Goal: Transaction & Acquisition: Book appointment/travel/reservation

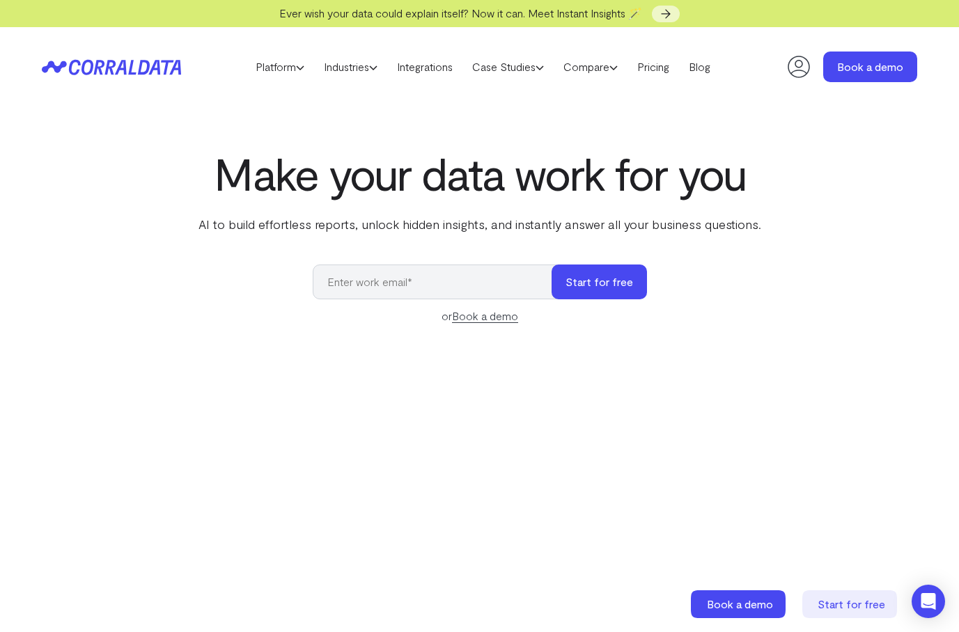
click at [414, 286] on input "email" at bounding box center [439, 282] width 253 height 35
type input "a@[DOMAIN_NAME]"
click at [784, 190] on div "Make your data work for you AI to build effortless reports, unlock hidden insig…" at bounding box center [479, 459] width 959 height 623
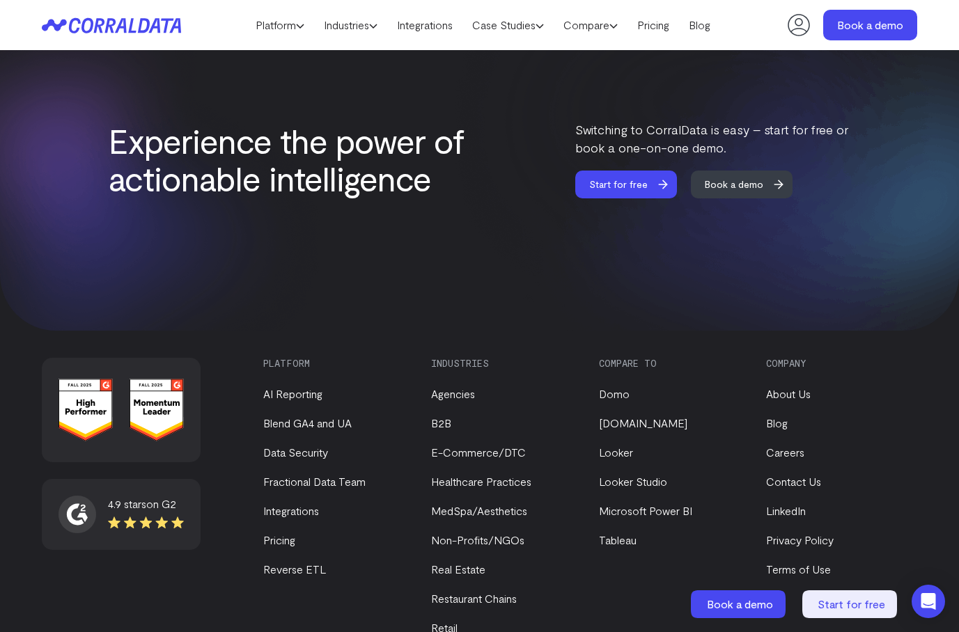
scroll to position [5752, 0]
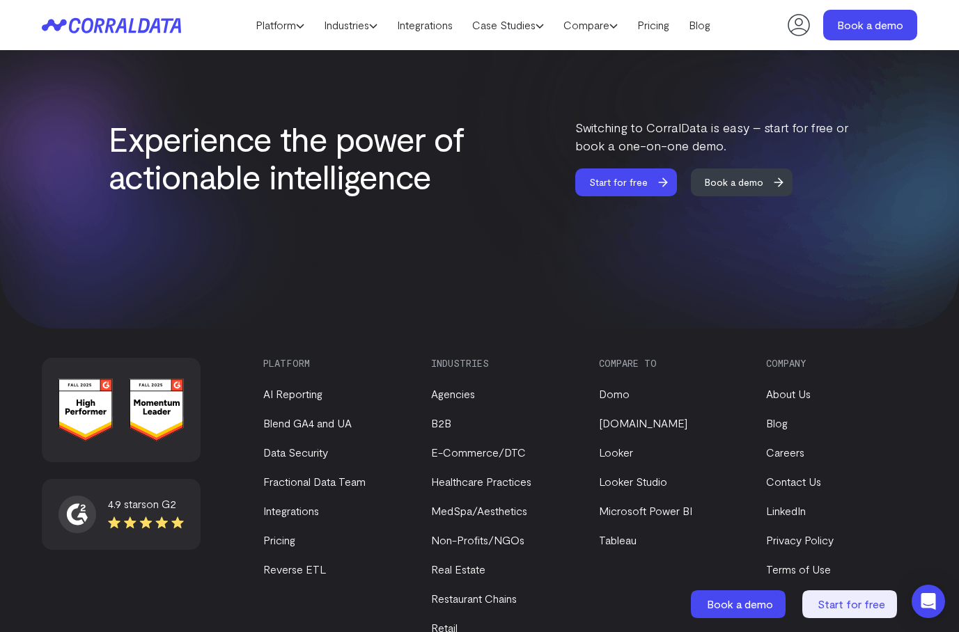
click at [853, 183] on img at bounding box center [701, 155] width 518 height 348
click at [501, 127] on div "Experience the power of actionable intelligence Switching to CorralData is easy…" at bounding box center [480, 157] width 742 height 78
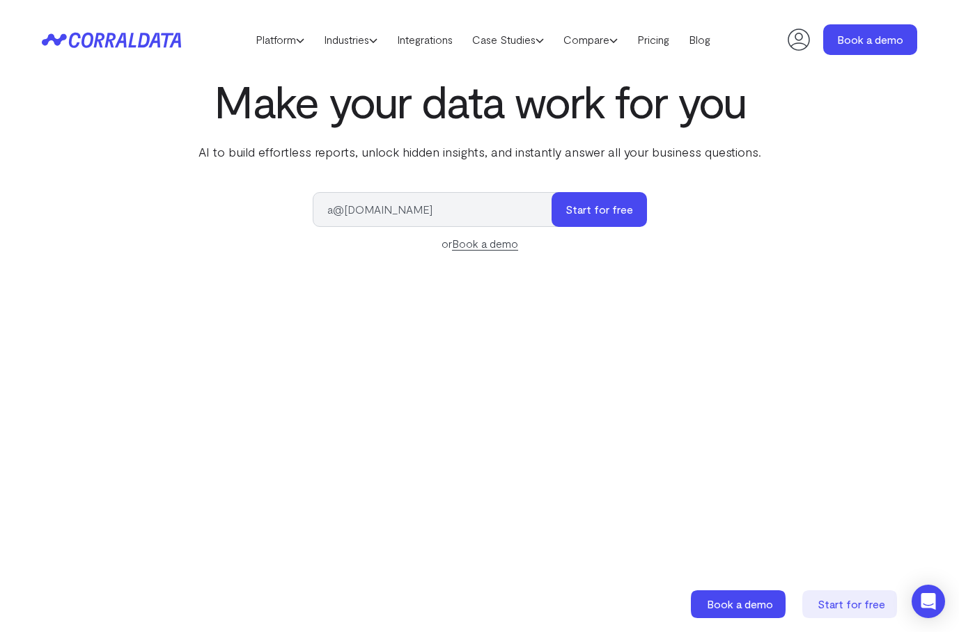
scroll to position [0, 0]
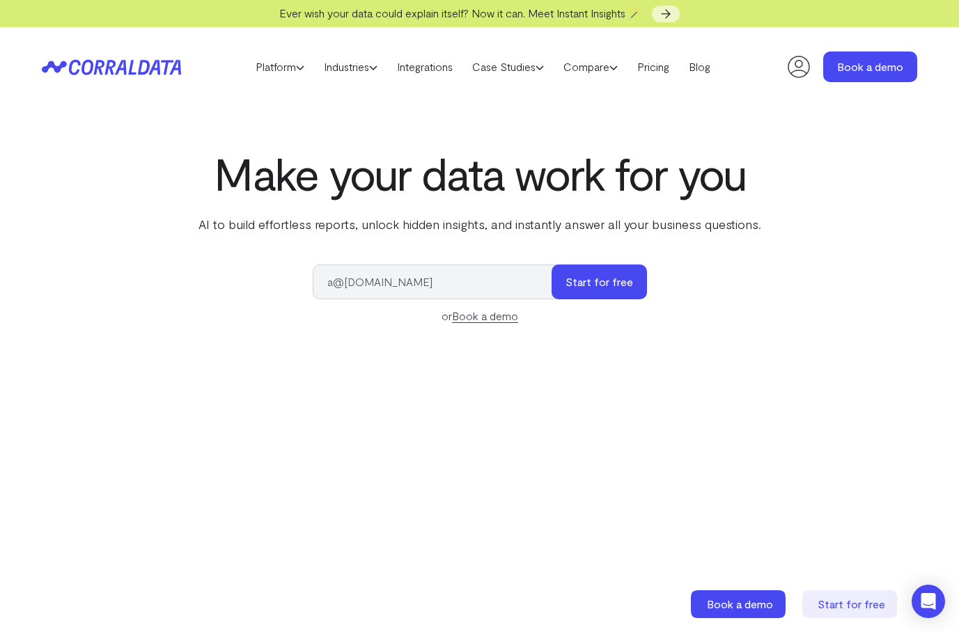
click at [486, 318] on link "Book a demo" at bounding box center [485, 316] width 66 height 14
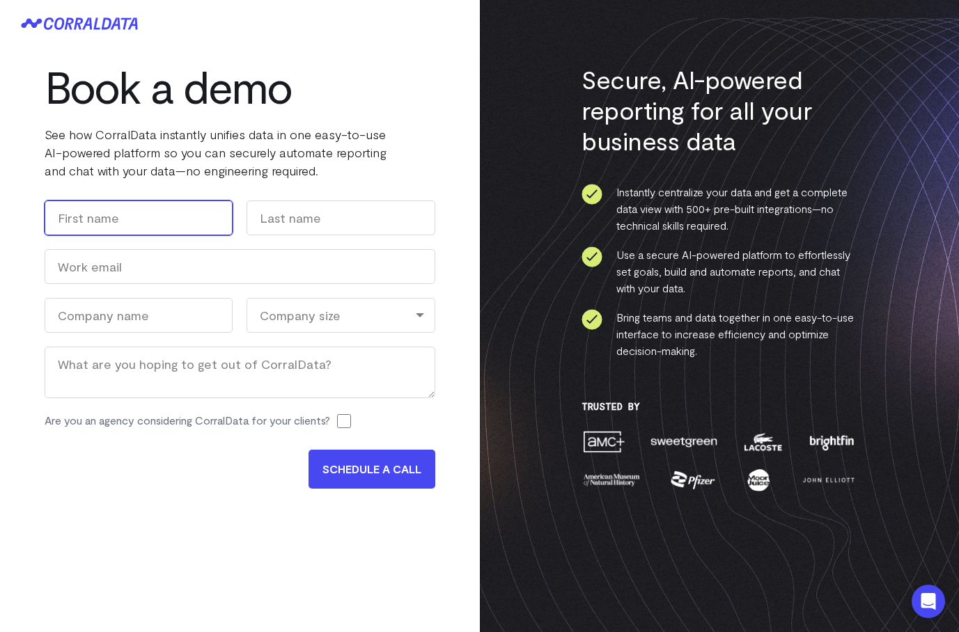
click at [120, 201] on input "First" at bounding box center [139, 218] width 188 height 35
type input "Anshey"
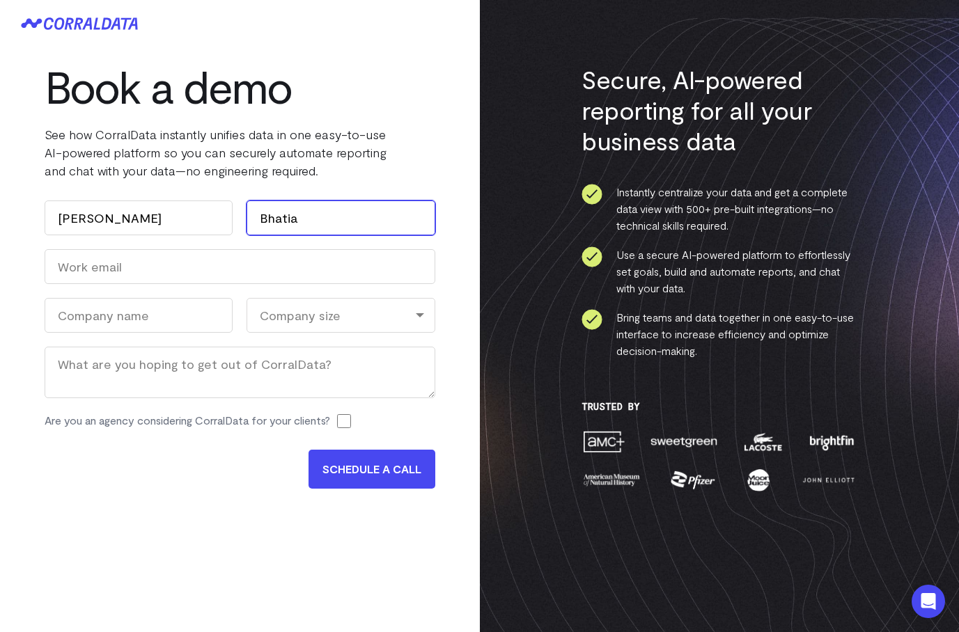
type input "Bhatia"
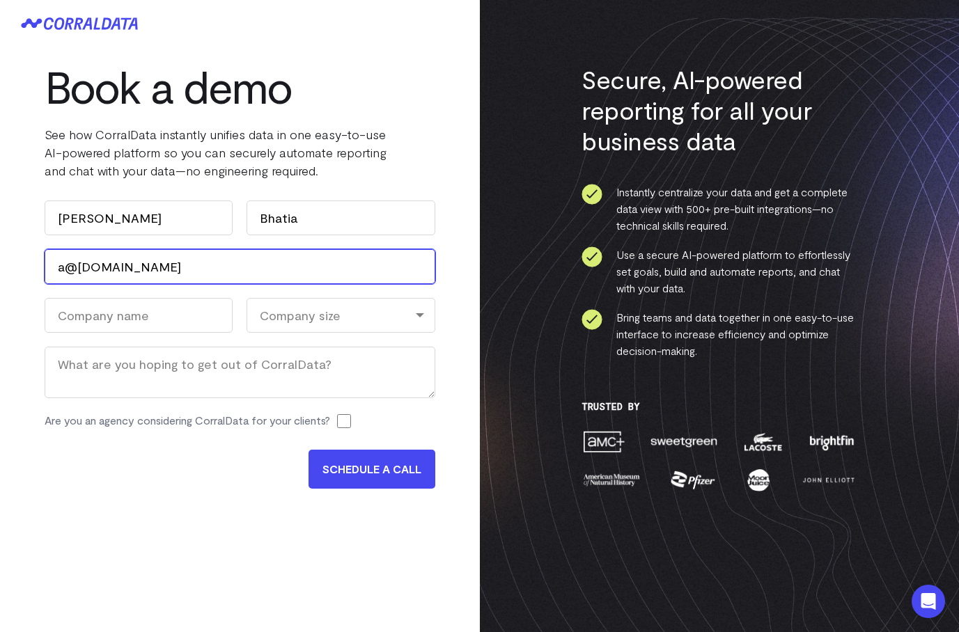
type input "a@[DOMAIN_NAME]"
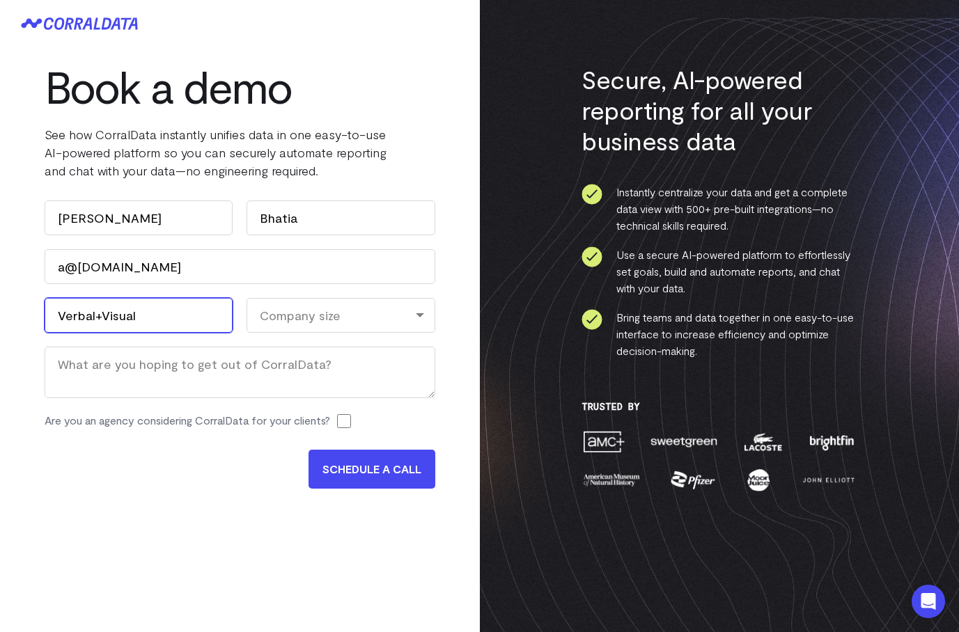
type input "Verbal+Visual"
click at [352, 304] on div "Company size" at bounding box center [341, 315] width 188 height 35
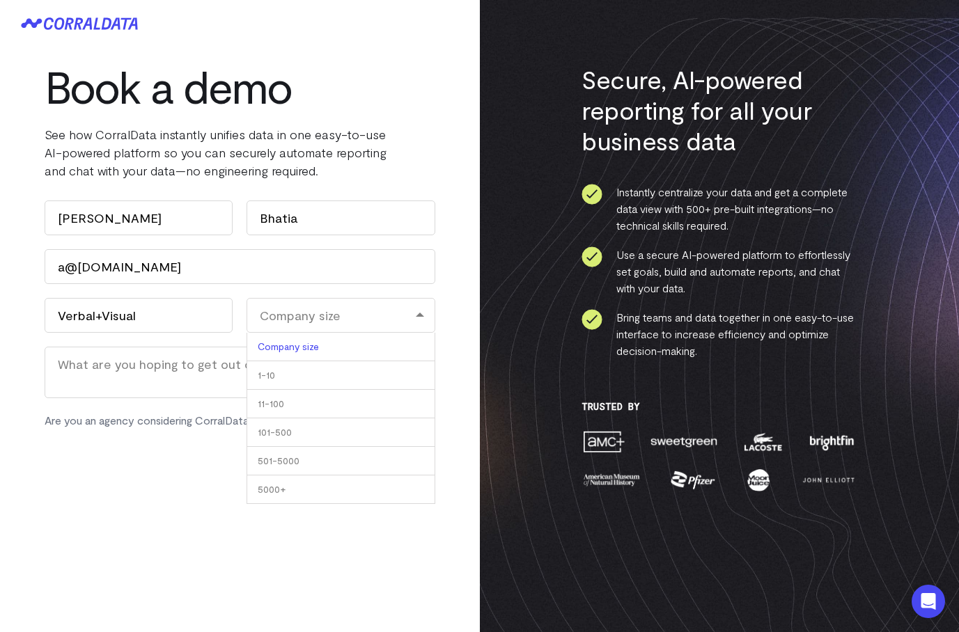
click at [348, 398] on li "11-100" at bounding box center [341, 404] width 188 height 29
select select "11-100"
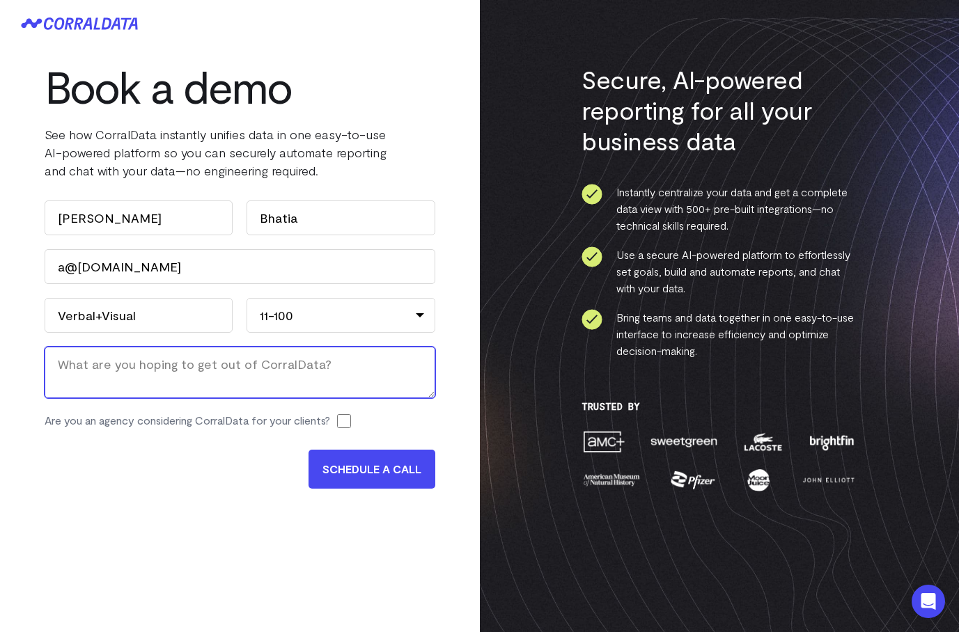
click at [233, 362] on textarea "Message" at bounding box center [240, 373] width 391 height 52
type textarea "Worthwhile to use with our ecomm clients?"
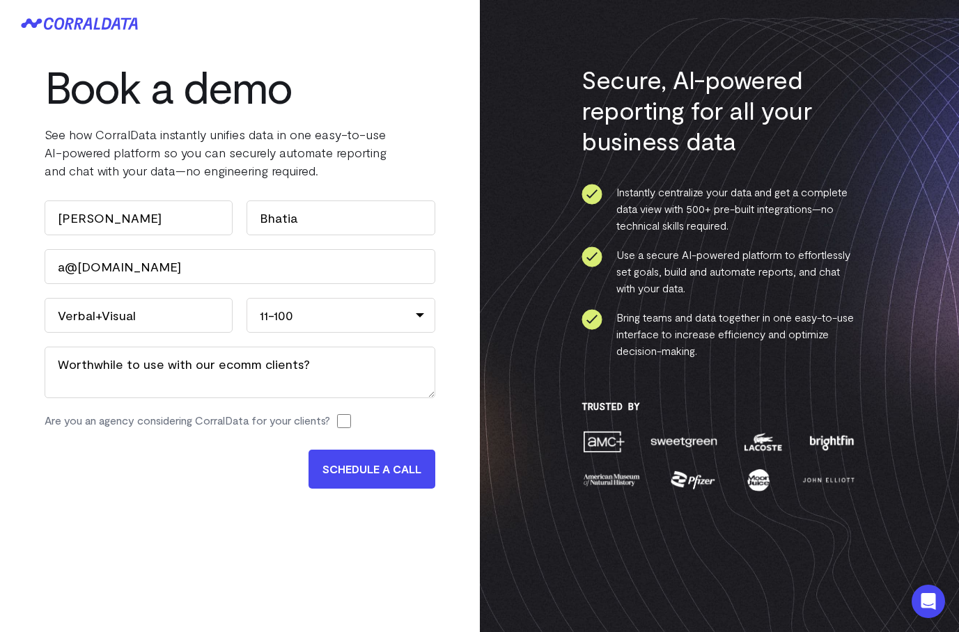
click at [351, 426] on input "Are you an agency considering CorralData for your clients?" at bounding box center [344, 421] width 14 height 14
checkbox input "true"
click at [380, 473] on input "SCHEDULE A CALL" at bounding box center [372, 469] width 127 height 39
